Goal: Check status: Check status

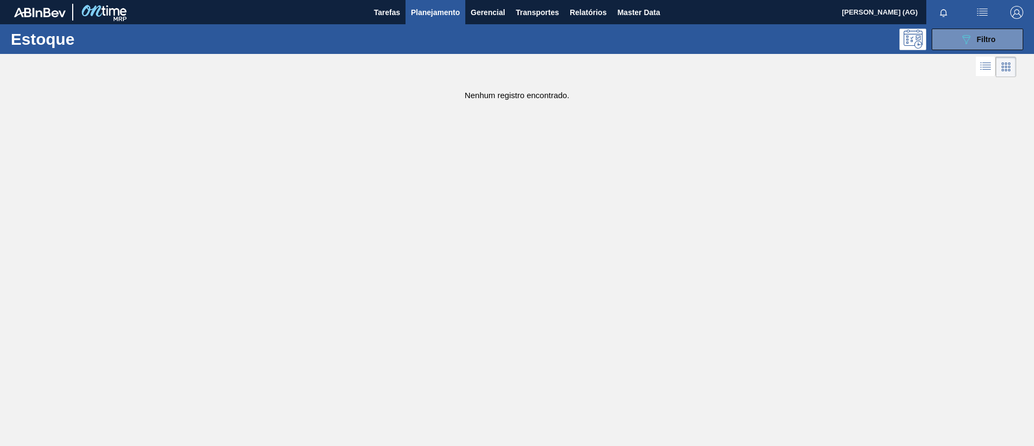
click at [450, 8] on span "Planejamento" at bounding box center [435, 12] width 49 height 13
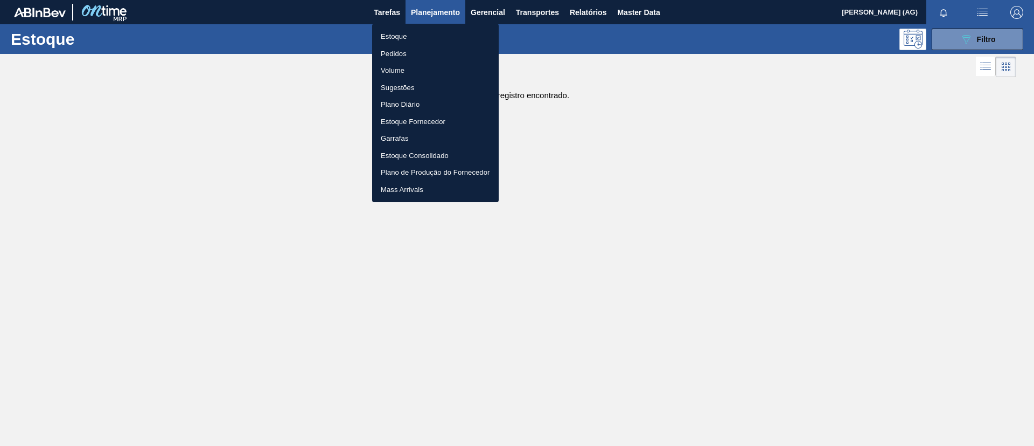
click at [400, 34] on li "Estoque" at bounding box center [435, 36] width 127 height 17
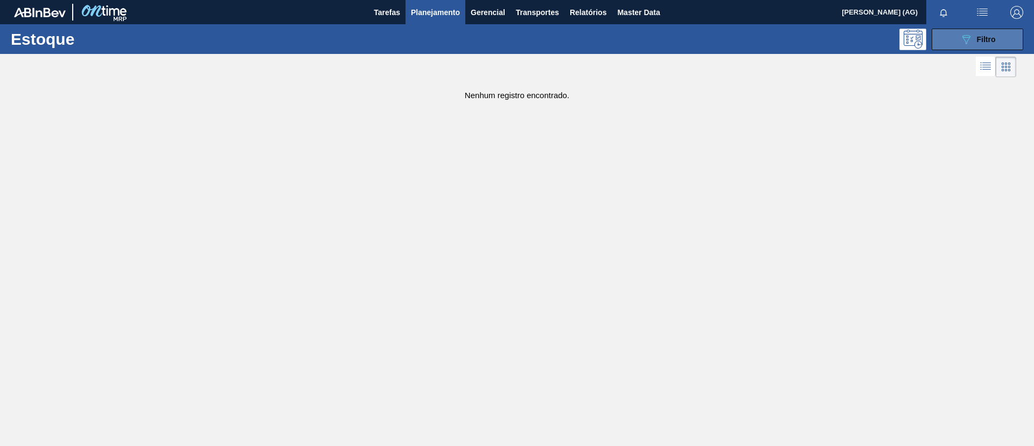
click at [953, 45] on button "089F7B8B-B2A5-4AFE-B5C0-19BA573D28AC Filtro" at bounding box center [978, 40] width 92 height 22
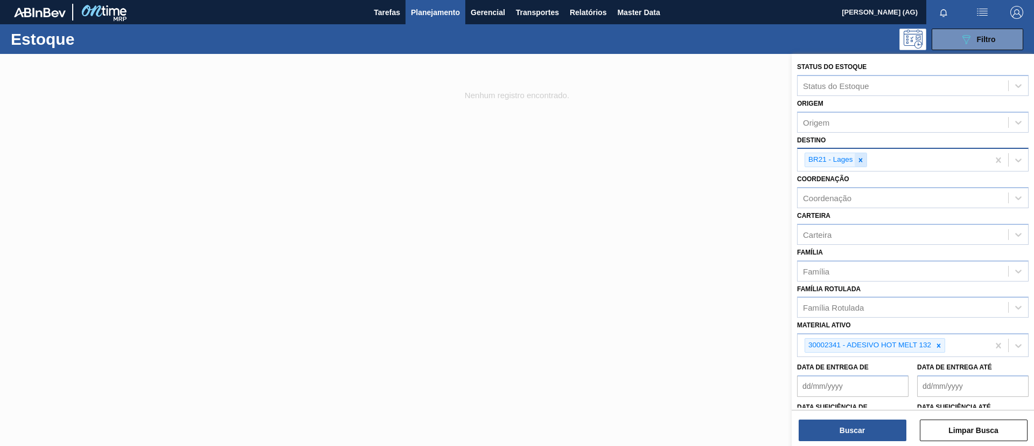
click at [859, 163] on icon at bounding box center [861, 160] width 8 height 8
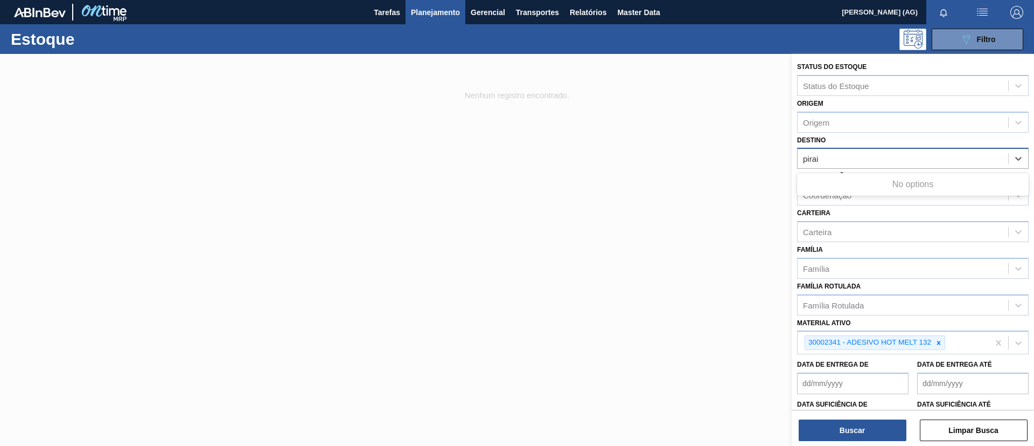
type input "pira"
click at [862, 177] on div "BR13 - Piraí" at bounding box center [913, 185] width 232 height 20
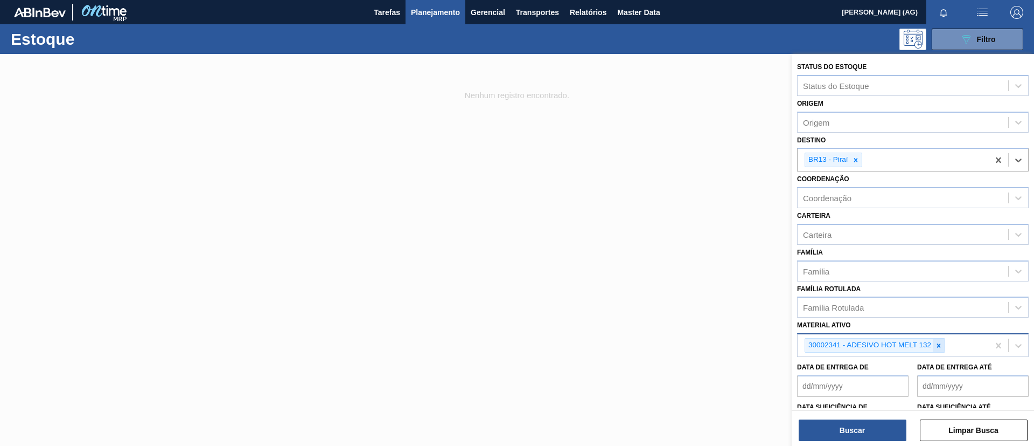
click at [941, 343] on icon at bounding box center [939, 345] width 4 height 4
paste ativo "20008538"
type ativo "20008538"
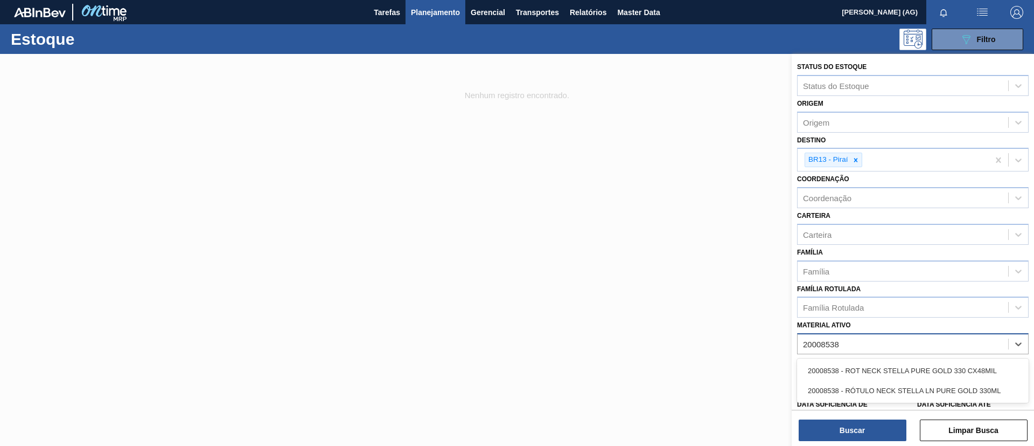
click at [912, 370] on div "20008538 - ROT NECK STELLA PURE GOLD 330 CX48MIL" at bounding box center [913, 370] width 232 height 20
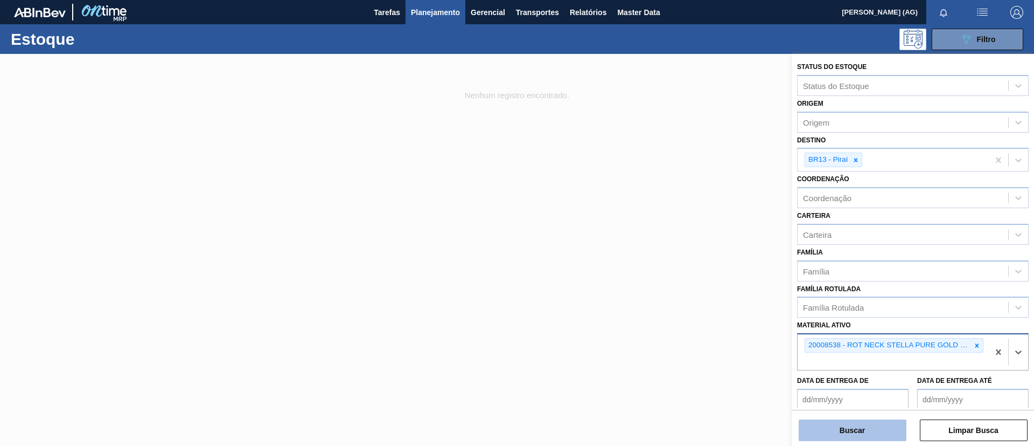
click at [880, 427] on button "Buscar" at bounding box center [853, 430] width 108 height 22
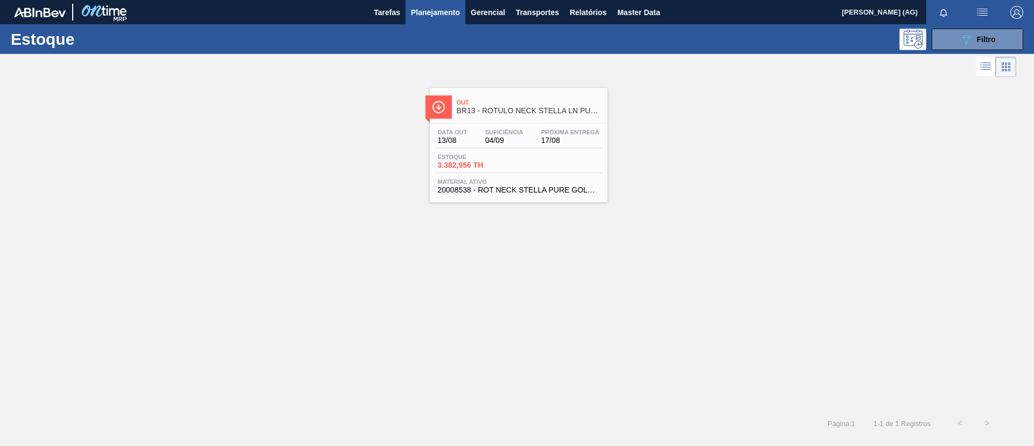
click at [437, 115] on div at bounding box center [439, 106] width 26 height 23
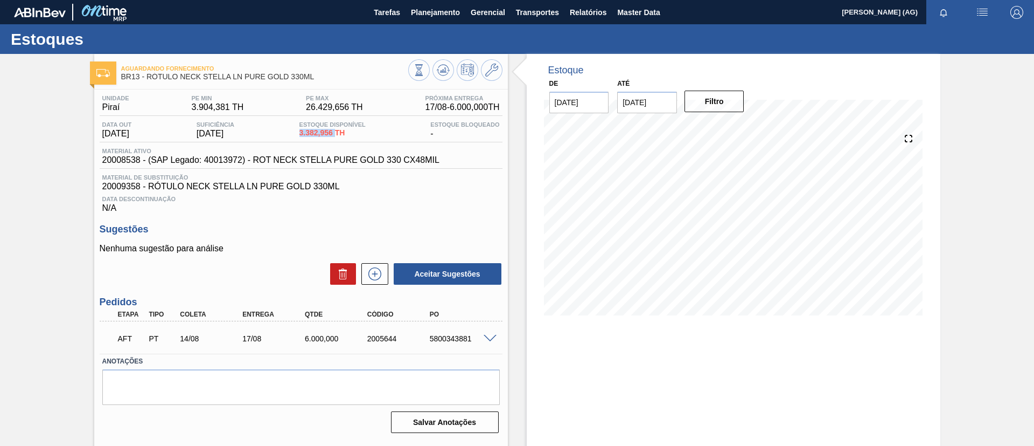
drag, startPoint x: 302, startPoint y: 134, endPoint x: 340, endPoint y: 138, distance: 38.5
click at [340, 138] on div "Data out [DATE] Suficiência [DATE] Estoque Disponível 3.382,956 TH Estoque Bloq…" at bounding box center [301, 131] width 403 height 21
copy span "3.382,956"
drag, startPoint x: 101, startPoint y: 159, endPoint x: 138, endPoint y: 168, distance: 38.7
click at [138, 168] on div "Material ativo 20008538 - (SAP Legado: 40013972) - ROT NECK STELLA PURE GOLD 33…" at bounding box center [301, 158] width 403 height 21
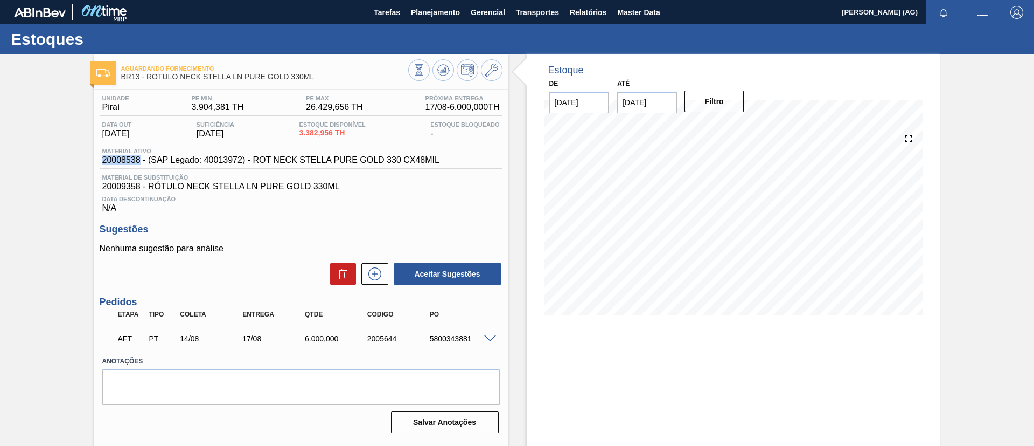
copy span "20008538"
